Goal: Task Accomplishment & Management: Use online tool/utility

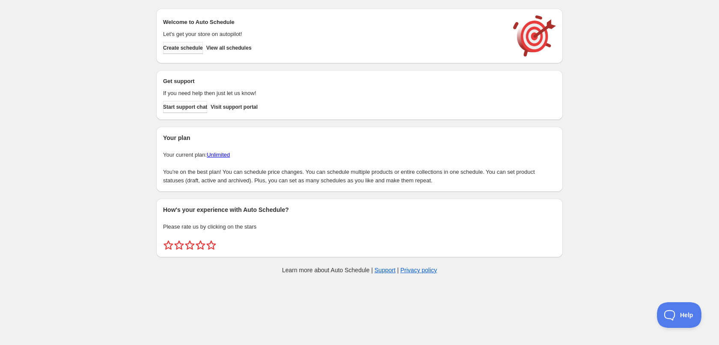
click at [175, 44] on button "Create schedule" at bounding box center [183, 48] width 40 height 12
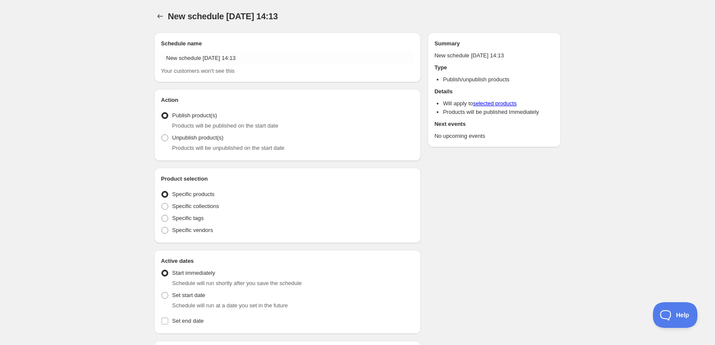
radio input "true"
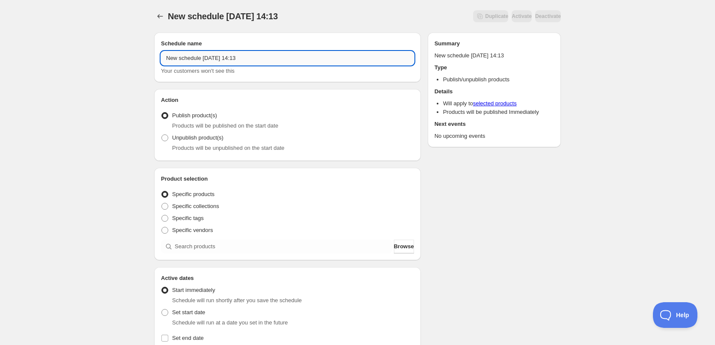
click at [264, 59] on input "New schedule [DATE] 14:13" at bounding box center [287, 58] width 253 height 14
type input "[DATE]"
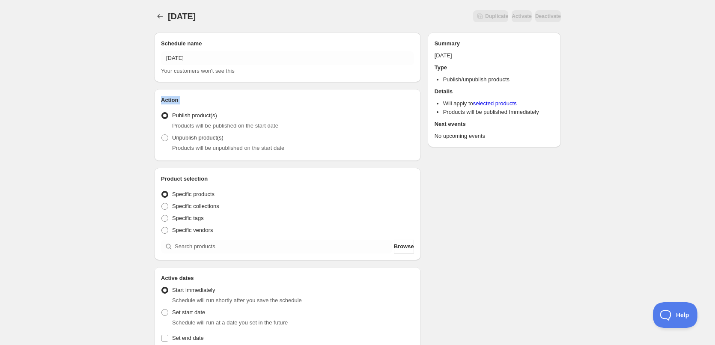
click at [117, 115] on div "[DATE]. This page is ready [DATE] Duplicate Activate Deactivate More actions Du…" at bounding box center [357, 326] width 715 height 653
click at [87, 192] on div "[DATE]. This page is ready [DATE] Duplicate Activate Deactivate More actions Du…" at bounding box center [357, 326] width 715 height 653
click at [168, 218] on span at bounding box center [165, 219] width 8 height 8
click at [162, 215] on input "Specific tags" at bounding box center [161, 215] width 0 height 0
radio input "true"
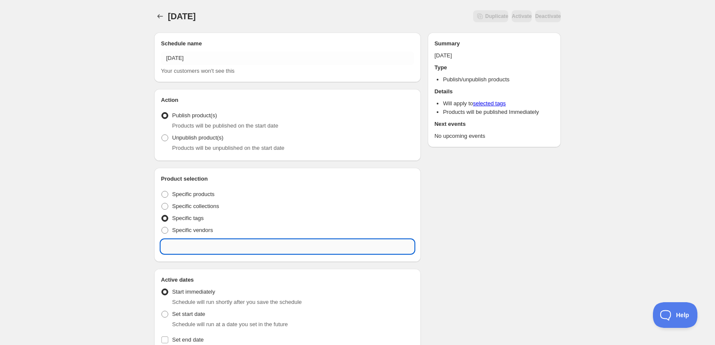
click at [213, 247] on input "text" at bounding box center [287, 247] width 253 height 14
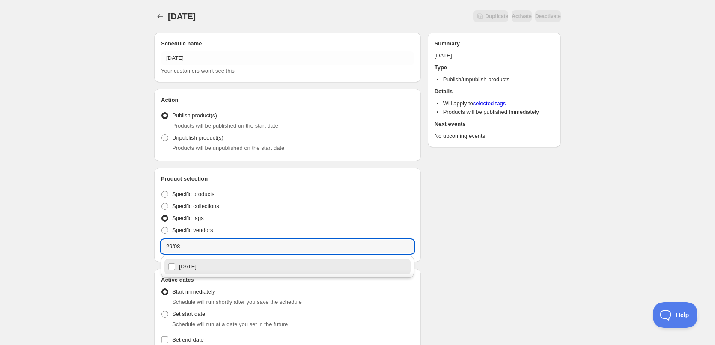
click at [203, 272] on div "[DATE]" at bounding box center [287, 267] width 239 height 12
type input "[DATE]"
checkbox input "true"
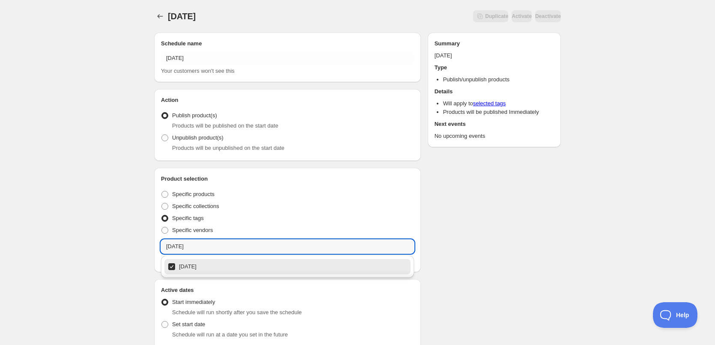
type input "[DATE]"
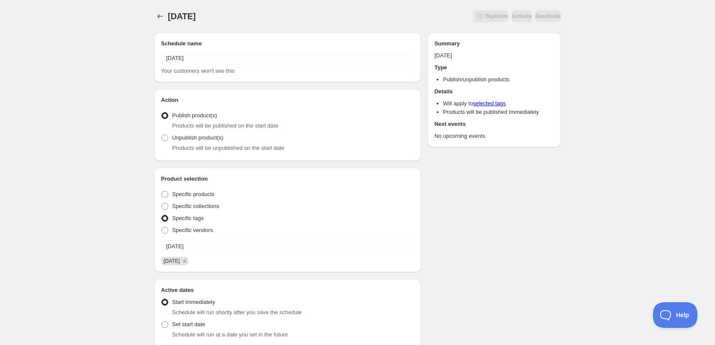
click at [61, 233] on div "[DATE]. This page is ready [DATE] Duplicate Activate Deactivate More actions Du…" at bounding box center [357, 332] width 715 height 665
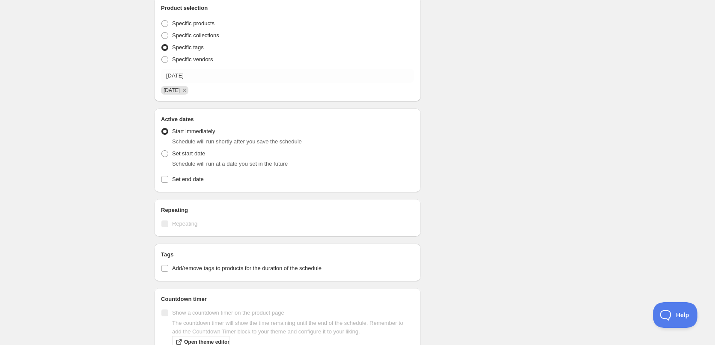
scroll to position [171, 0]
click at [167, 151] on span at bounding box center [164, 153] width 7 height 7
click at [162, 150] on input "Set start date" at bounding box center [161, 150] width 0 height 0
radio input "true"
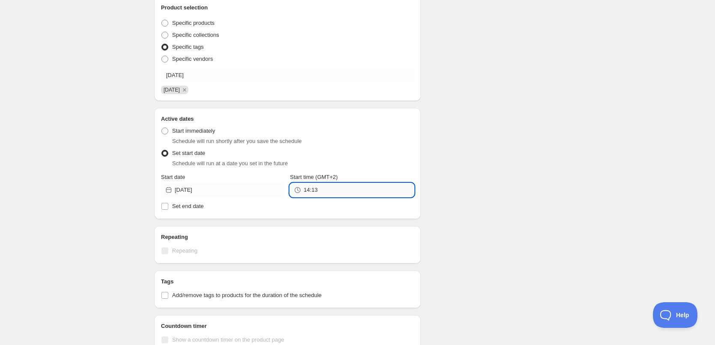
click at [332, 192] on input "14:13" at bounding box center [359, 190] width 110 height 14
click at [329, 114] on button "22:00" at bounding box center [351, 115] width 119 height 14
type input "22:00"
click at [189, 211] on label "Set end date" at bounding box center [287, 206] width 253 height 12
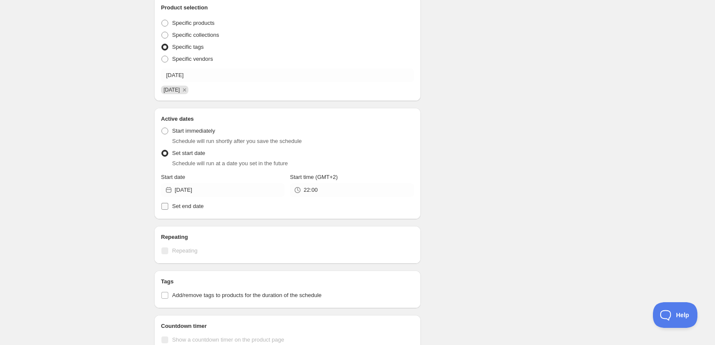
click at [168, 210] on input "Set end date" at bounding box center [164, 206] width 7 height 7
checkbox input "true"
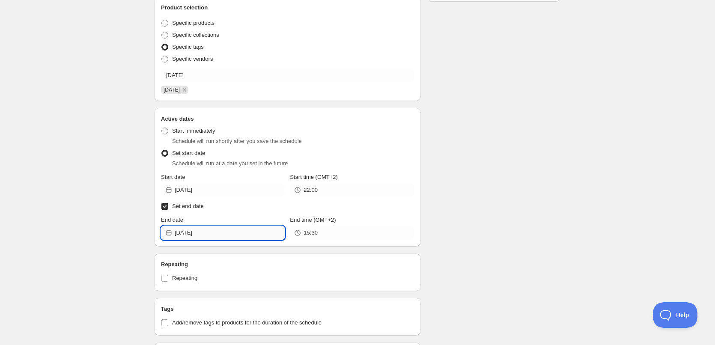
click at [211, 234] on input "[DATE]" at bounding box center [230, 233] width 110 height 14
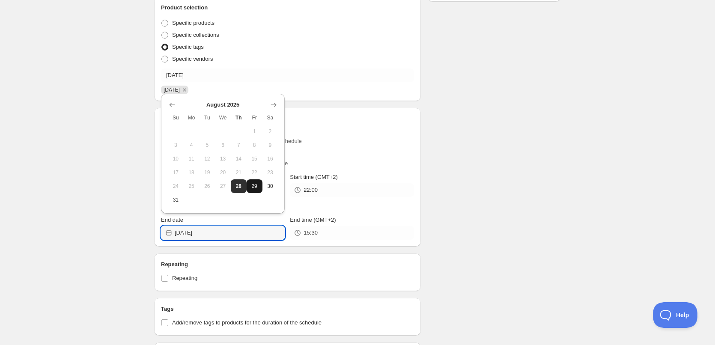
click at [255, 188] on span "29" at bounding box center [254, 186] width 9 height 7
type input "[DATE]"
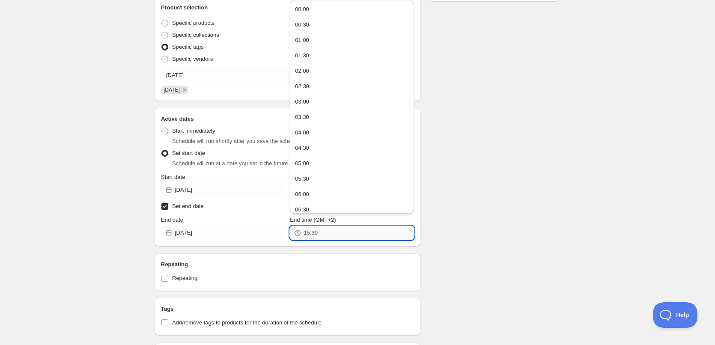
click at [325, 233] on input "15:30" at bounding box center [359, 233] width 110 height 14
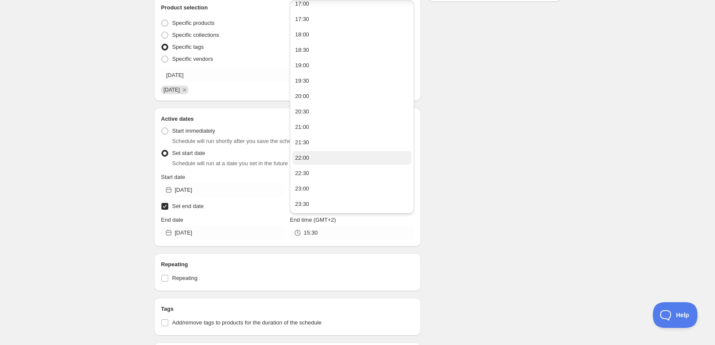
click at [314, 157] on button "22:00" at bounding box center [351, 158] width 119 height 14
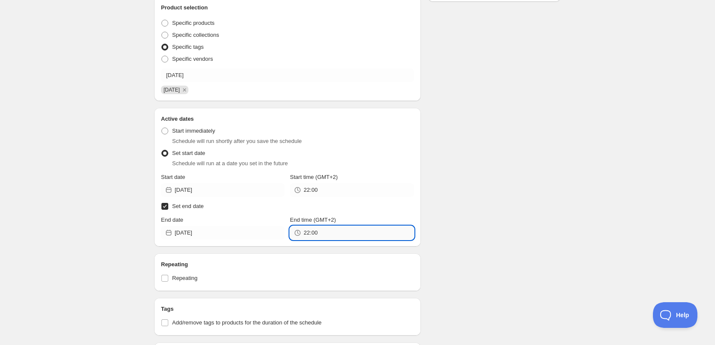
click at [313, 232] on input "22:00" at bounding box center [359, 233] width 110 height 14
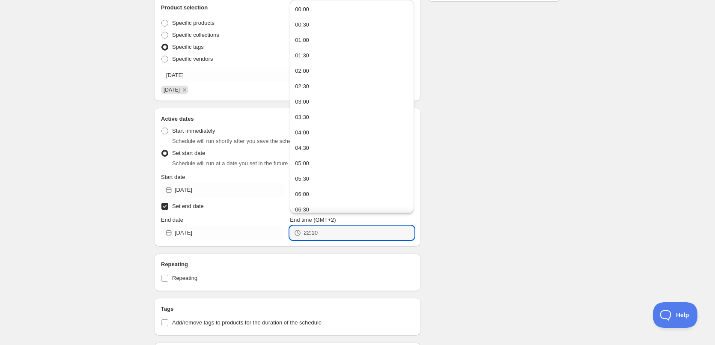
type input "22:10"
click at [488, 216] on div "Schedule name [DATE] Your customers won't see this Action Action Publish produc…" at bounding box center [354, 213] width 414 height 718
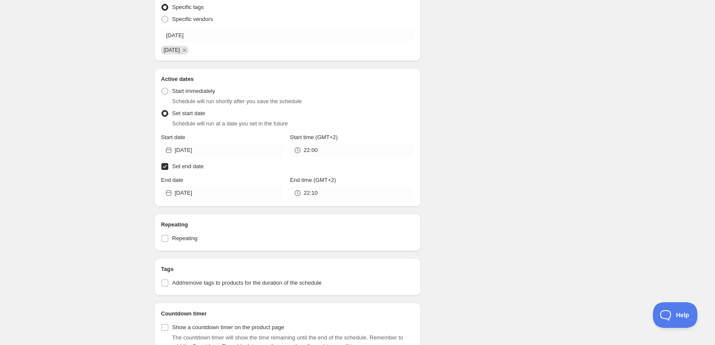
scroll to position [414, 0]
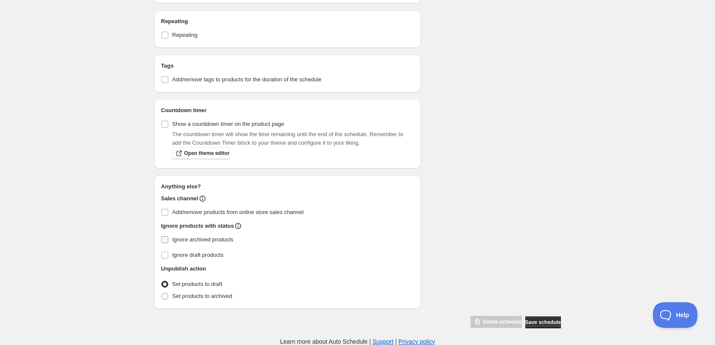
click at [165, 240] on input "Ignore archived products" at bounding box center [164, 239] width 7 height 7
checkbox input "true"
click at [166, 294] on span at bounding box center [164, 296] width 7 height 7
click at [162, 293] on input "Set products to archived" at bounding box center [161, 293] width 0 height 0
radio input "true"
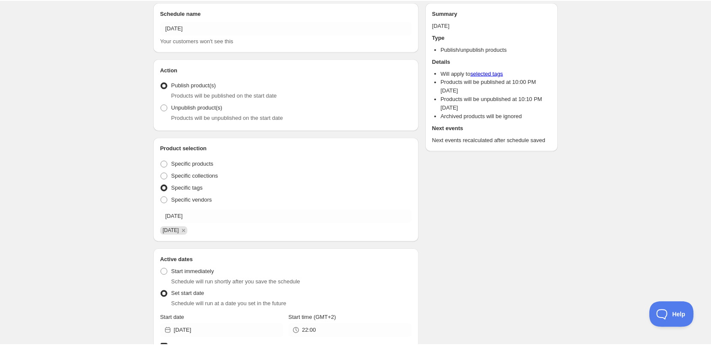
scroll to position [0, 0]
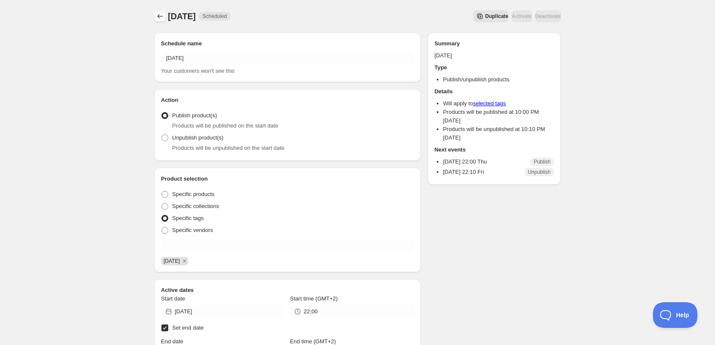
click at [157, 13] on icon "Schedules" at bounding box center [160, 16] width 9 height 9
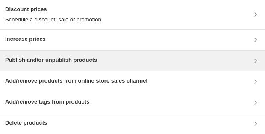
click at [65, 63] on h3 "Publish and/or unpublish products" at bounding box center [51, 60] width 92 height 9
